Goal: Task Accomplishment & Management: Use online tool/utility

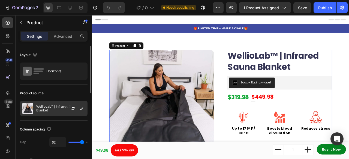
click at [66, 106] on div at bounding box center [75, 108] width 24 height 15
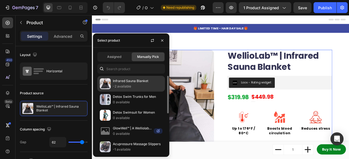
click at [137, 86] on p "-2 available" at bounding box center [138, 86] width 50 height 5
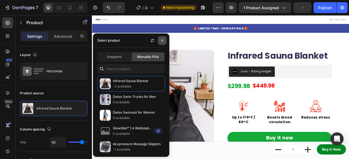
click at [162, 42] on icon "button" at bounding box center [162, 40] width 4 height 4
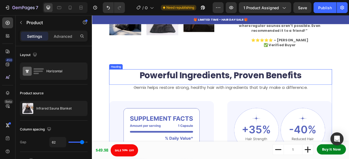
scroll to position [207, 0]
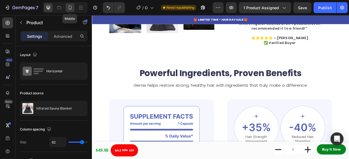
click at [68, 8] on icon at bounding box center [69, 7] width 5 height 5
type input "0"
type input "100%"
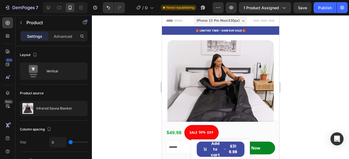
click at [233, 22] on span "iPhone 15 Pro Max ( 430 px)" at bounding box center [217, 20] width 43 height 5
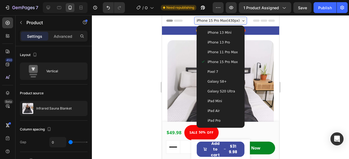
click at [223, 52] on span "iPhone 11 Pro Max" at bounding box center [222, 52] width 30 height 5
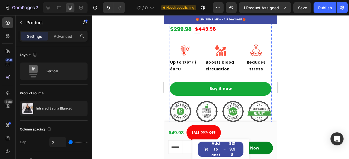
scroll to position [166, 0]
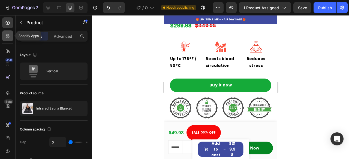
click at [8, 36] on icon at bounding box center [9, 37] width 2 height 2
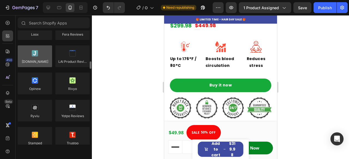
scroll to position [0, 0]
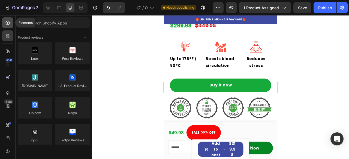
click at [5, 22] on icon at bounding box center [7, 22] width 5 height 5
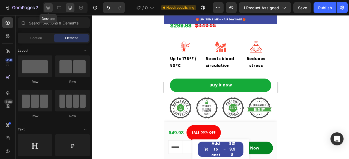
click at [47, 8] on icon at bounding box center [49, 8] width 4 height 4
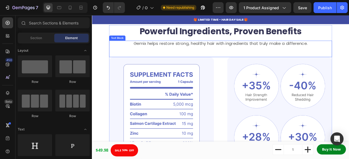
scroll to position [211, 0]
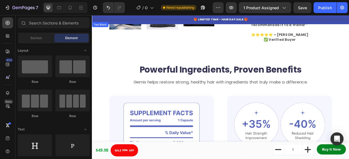
click at [275, 18] on p "🎁 LIMITED TIME - HAIR DAY SALE 🎁" at bounding box center [255, 21] width 326 height 6
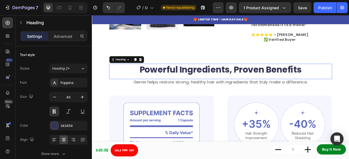
click at [282, 82] on h2 "Powerful Ingredients, Proven Benefits" at bounding box center [255, 84] width 283 height 15
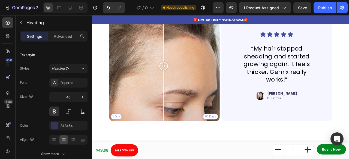
scroll to position [1154, 0]
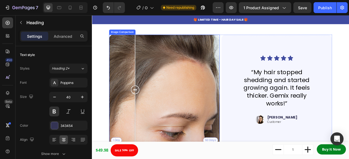
drag, startPoint x: 182, startPoint y: 112, endPoint x: 138, endPoint y: 131, distance: 47.3
click at [141, 131] on div at bounding box center [146, 110] width 11 height 140
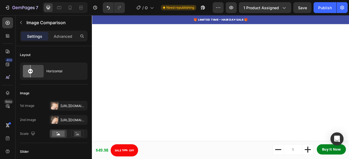
scroll to position [1482, 0]
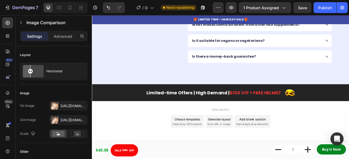
click at [216, 152] on span "inspired by CRO experts" at bounding box center [212, 154] width 37 height 5
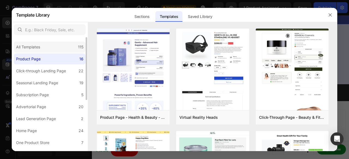
click at [79, 50] on div "115" at bounding box center [80, 47] width 5 height 7
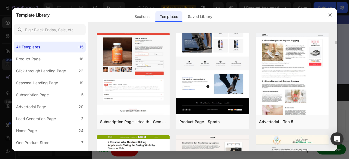
scroll to position [0, 0]
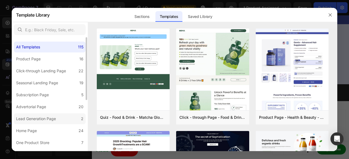
click at [51, 118] on div "Lead Generation Page" at bounding box center [36, 119] width 40 height 7
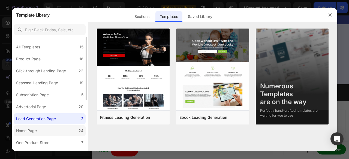
click at [63, 132] on label "Home Page 24" at bounding box center [50, 131] width 72 height 11
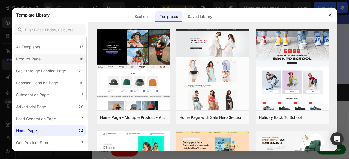
click at [63, 60] on label "Product Page 16" at bounding box center [50, 59] width 72 height 11
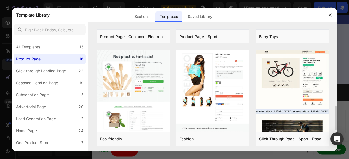
scroll to position [389, 0]
